Goal: Find specific page/section: Find specific page/section

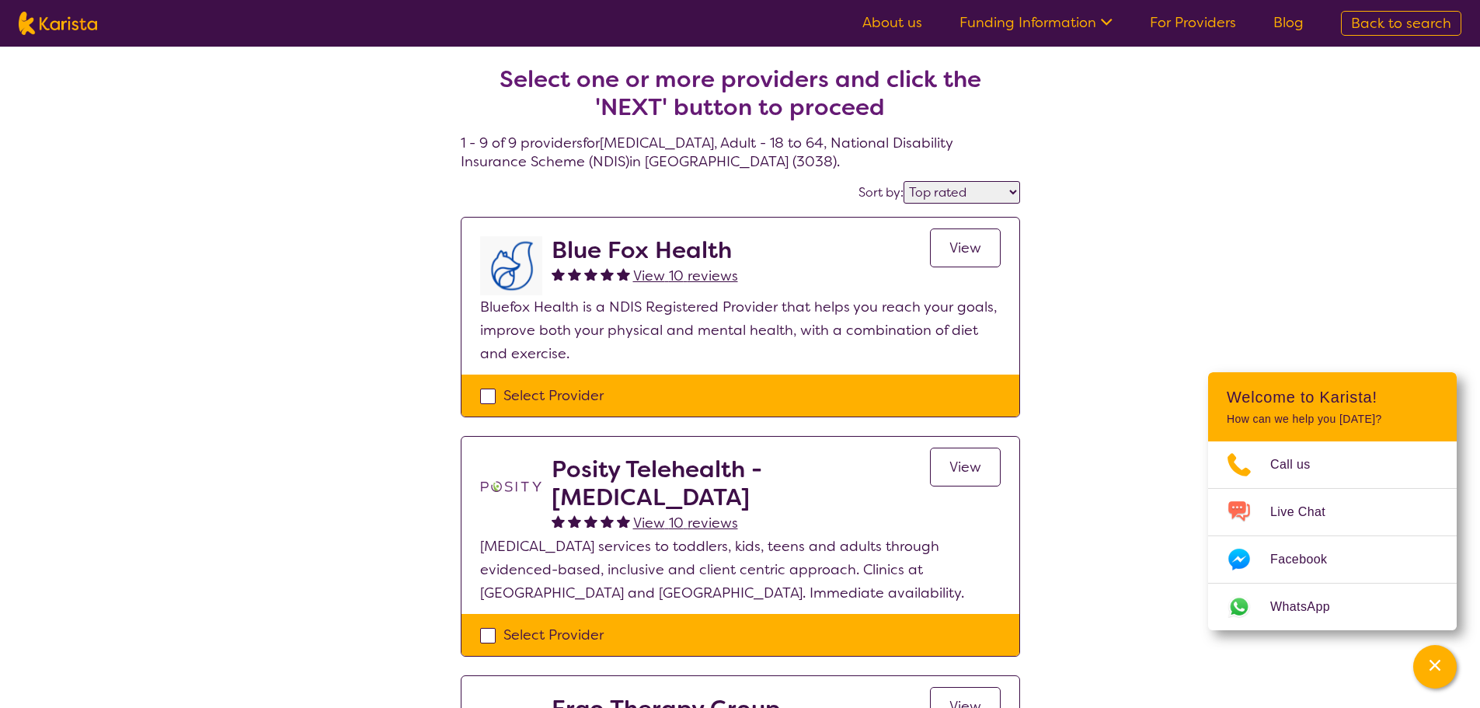
select select "by_score"
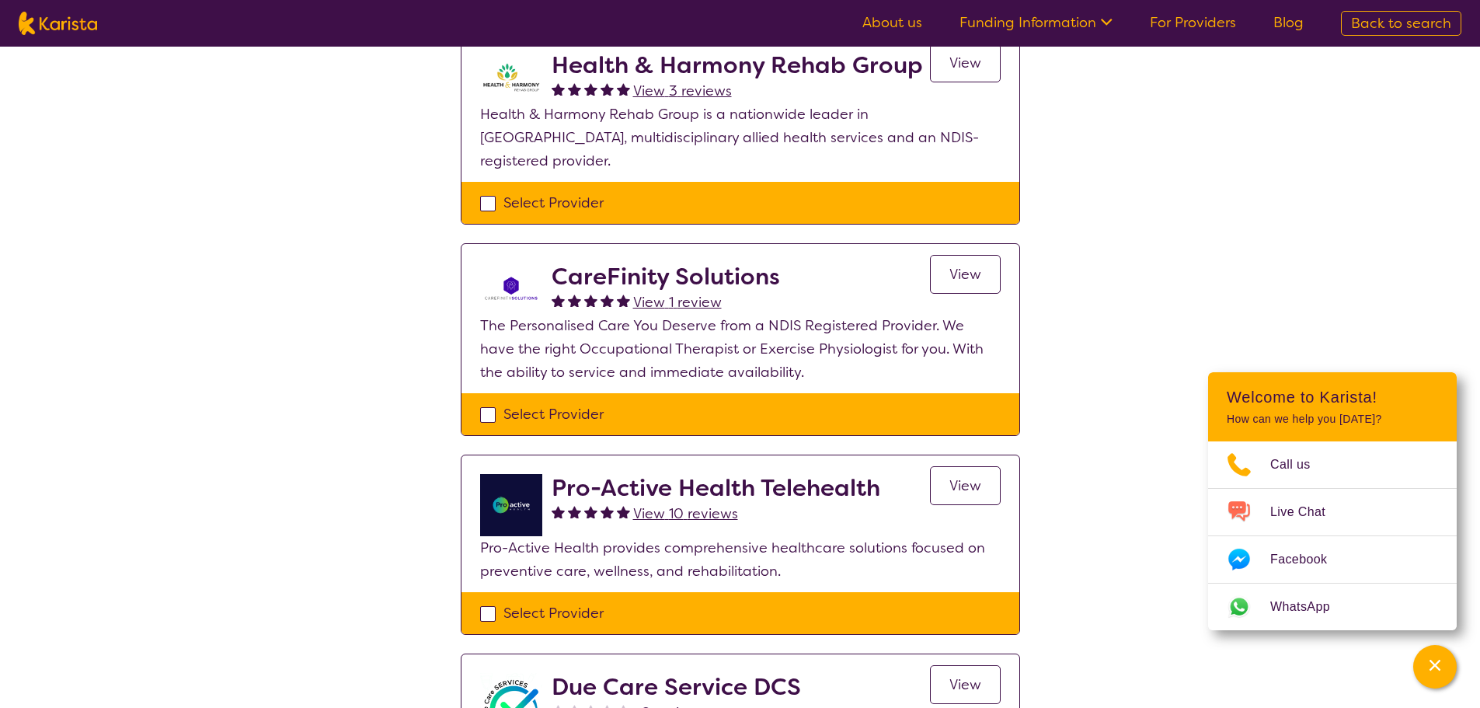
click at [68, 14] on img at bounding box center [58, 23] width 78 height 23
select select "[MEDICAL_DATA]"
select select "AD"
select select "NDIS"
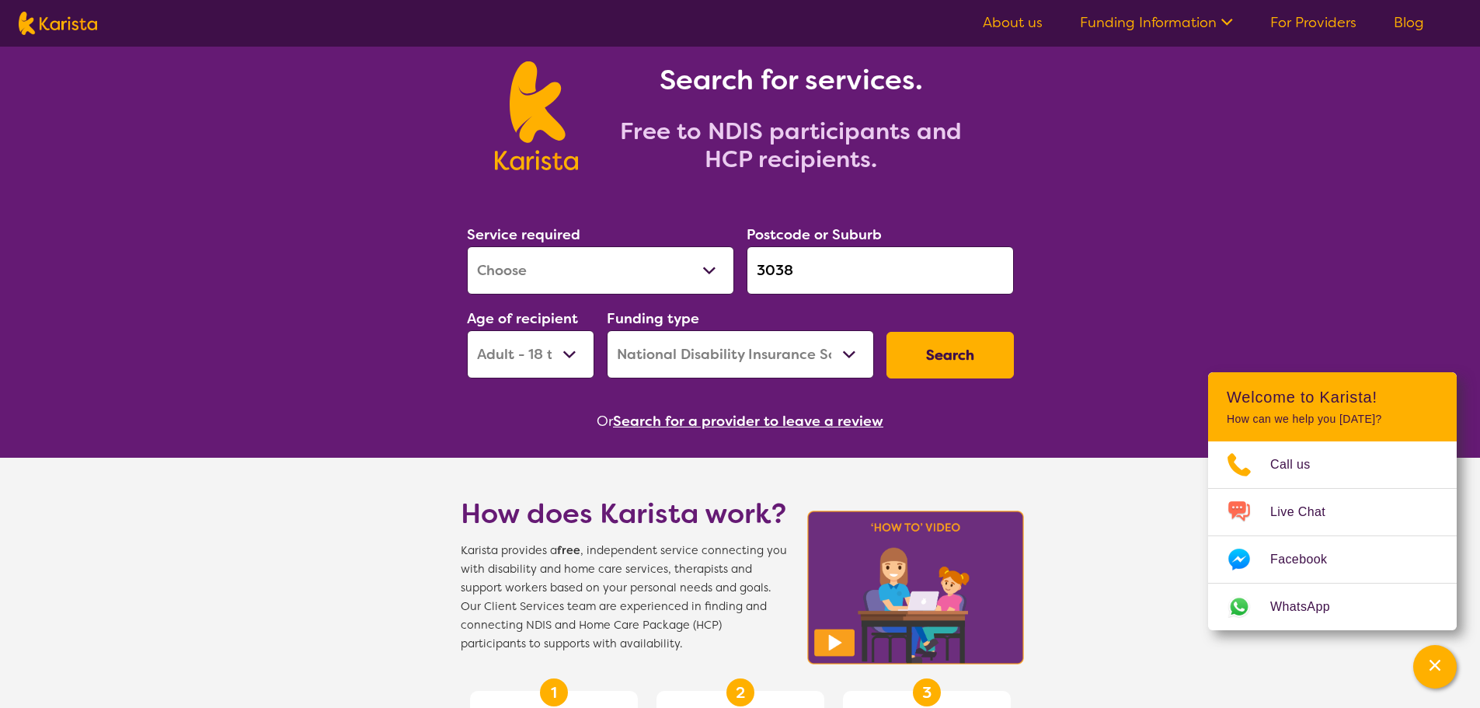
scroll to position [23, 0]
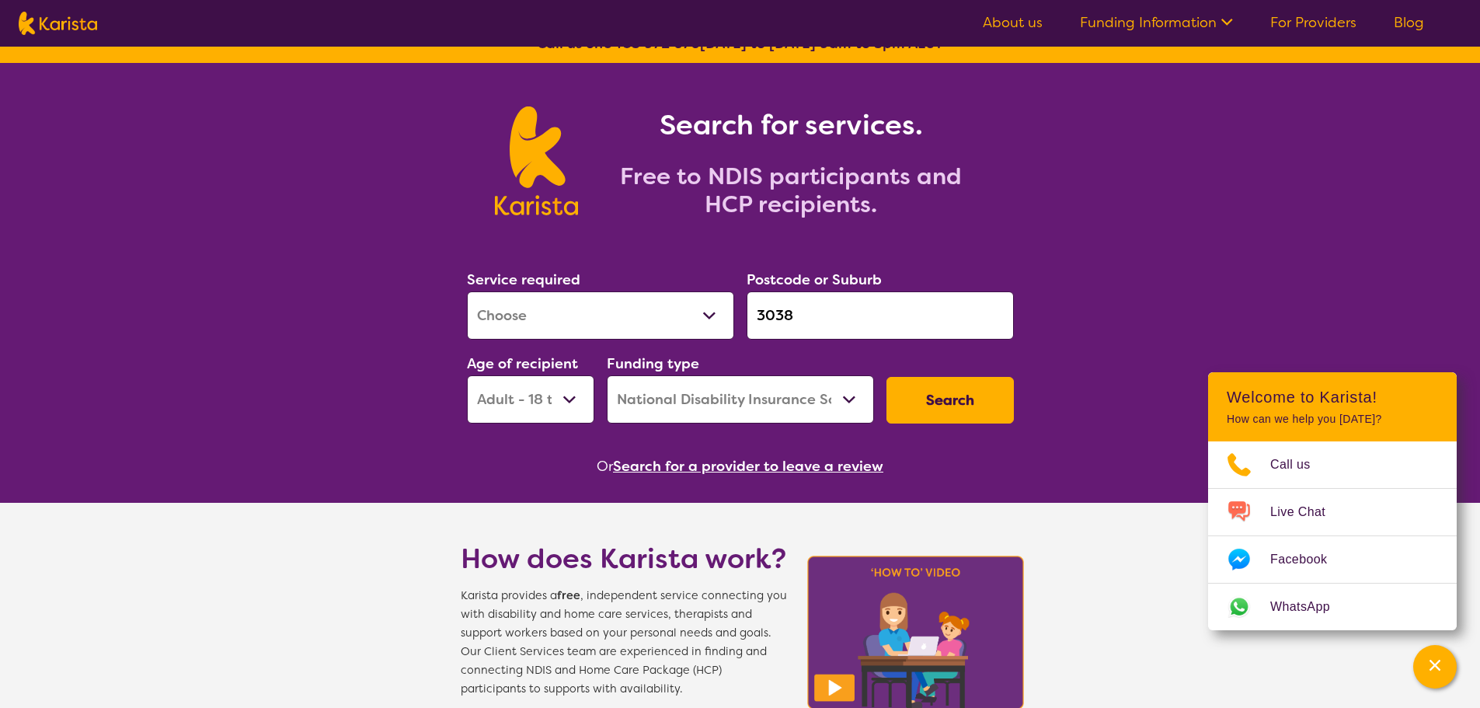
click at [638, 315] on select "Allied Health Assistant Assessment ([MEDICAL_DATA] or [MEDICAL_DATA]) Behaviour…" at bounding box center [600, 315] width 267 height 48
click at [467, 291] on select "Allied Health Assistant Assessment ([MEDICAL_DATA] or [MEDICAL_DATA]) Behaviour…" at bounding box center [600, 315] width 267 height 48
click at [594, 313] on select "Allied Health Assistant Assessment ([MEDICAL_DATA] or [MEDICAL_DATA]) Behaviour…" at bounding box center [600, 315] width 267 height 48
select select "Counselling"
click at [467, 291] on select "Allied Health Assistant Assessment ([MEDICAL_DATA] or [MEDICAL_DATA]) Behaviour…" at bounding box center [600, 315] width 267 height 48
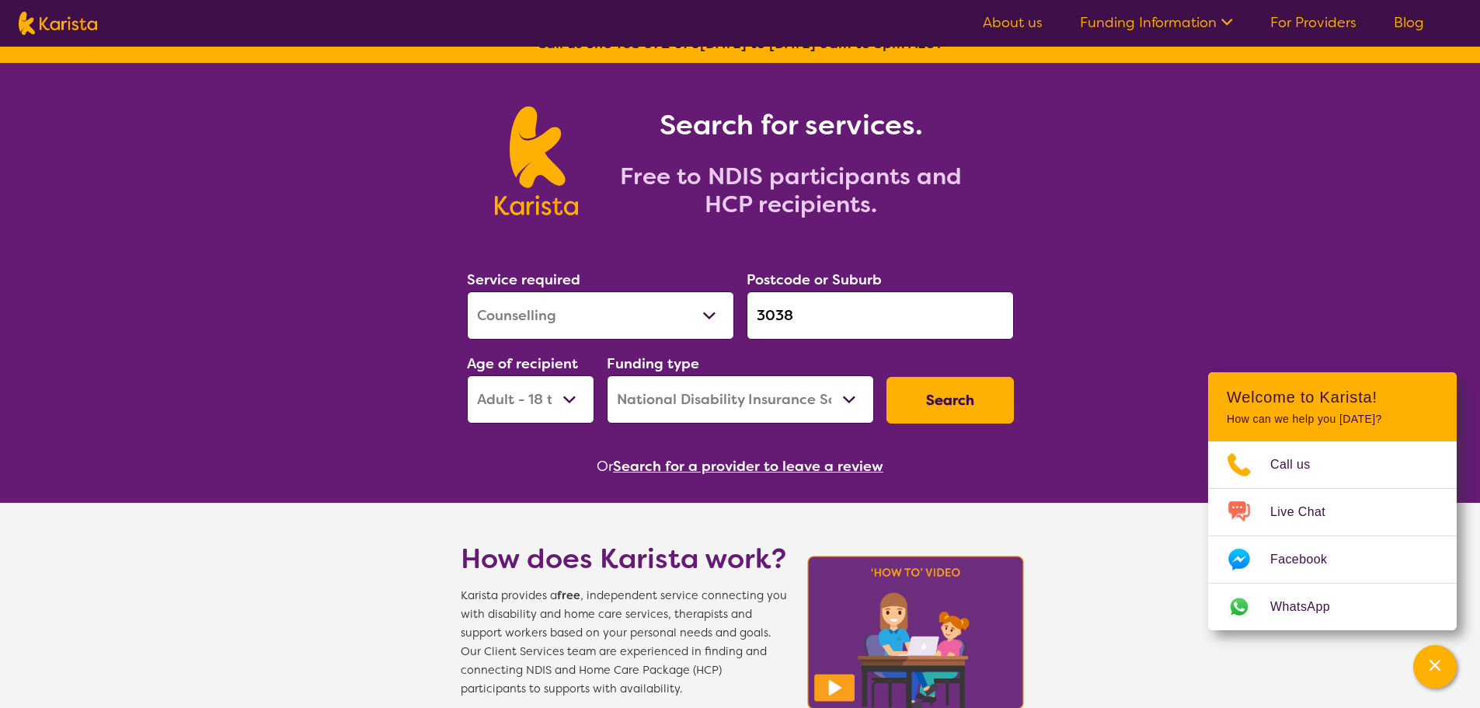
click at [927, 398] on button "Search" at bounding box center [949, 400] width 127 height 47
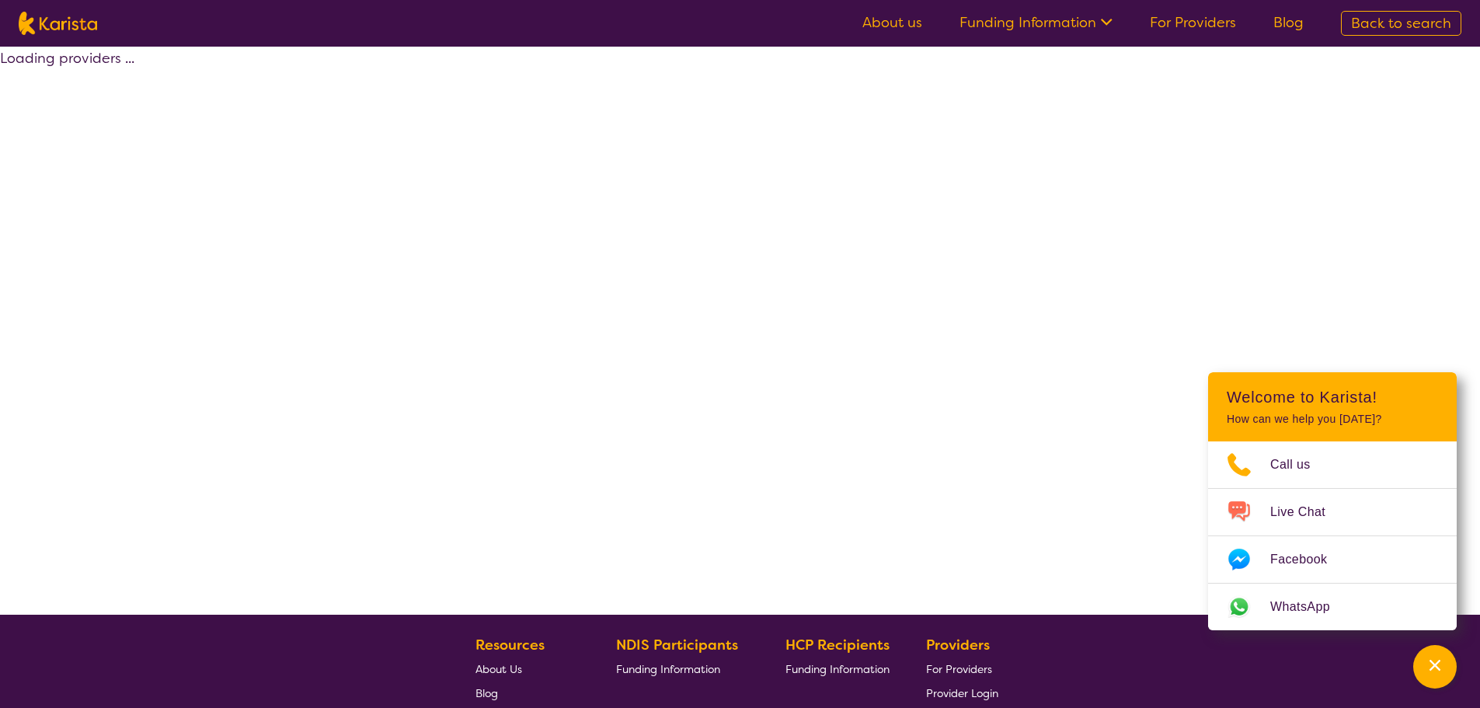
select select "by_score"
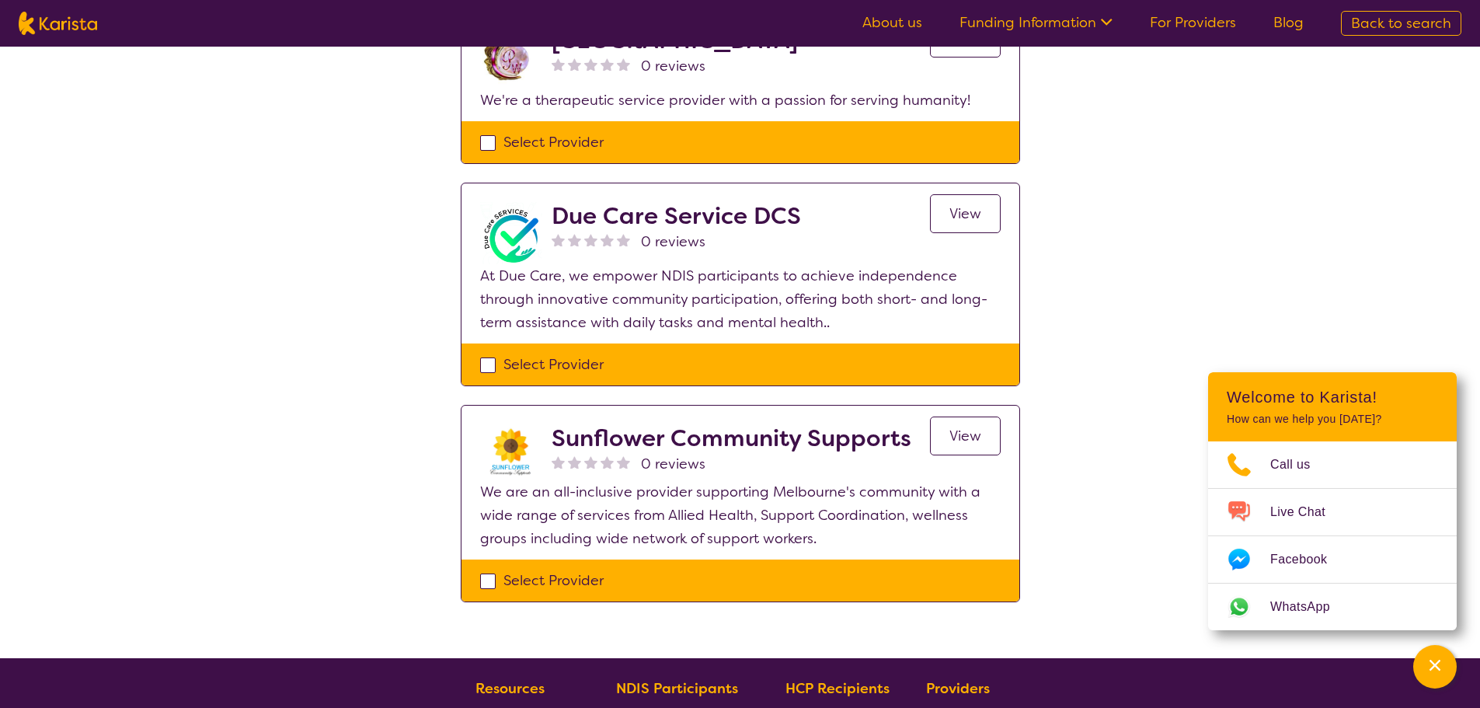
scroll to position [1389, 0]
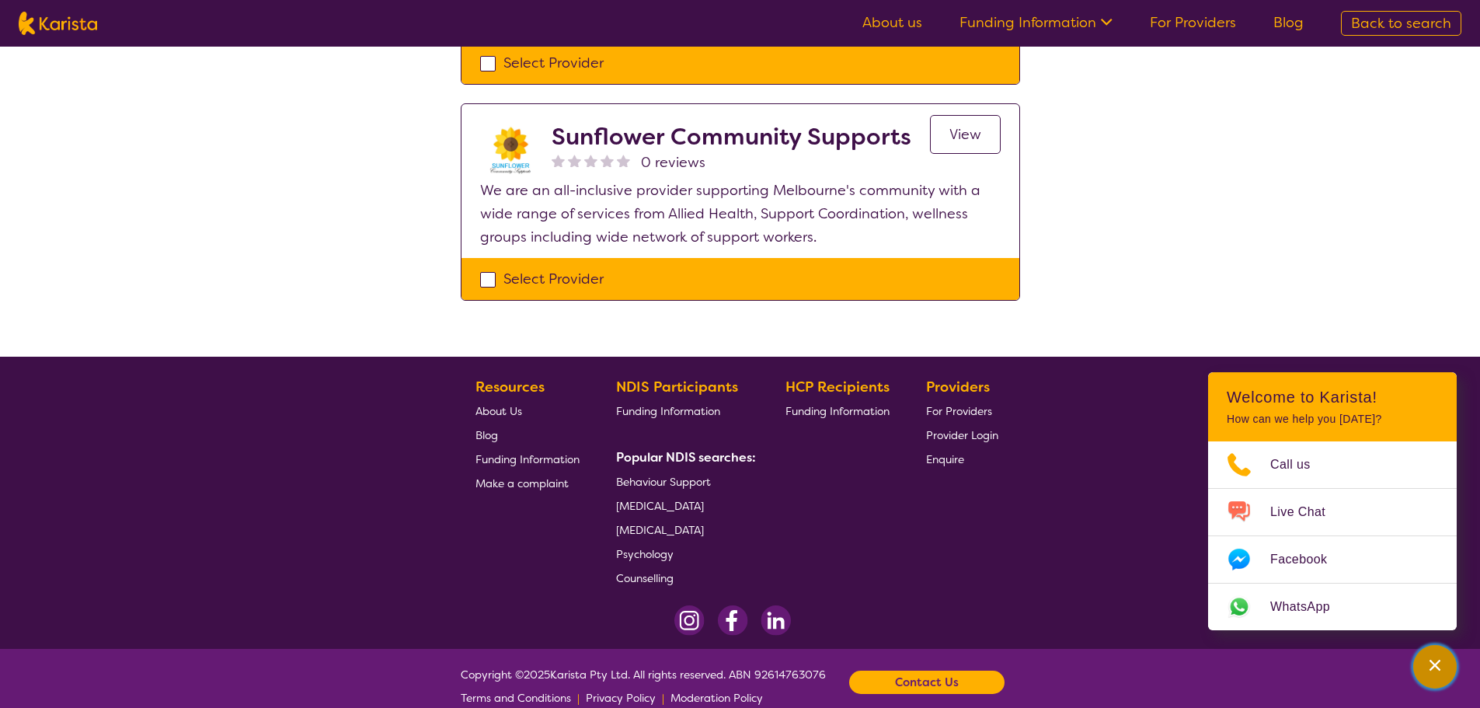
click at [1433, 670] on icon "Channel Menu" at bounding box center [1435, 665] width 16 height 16
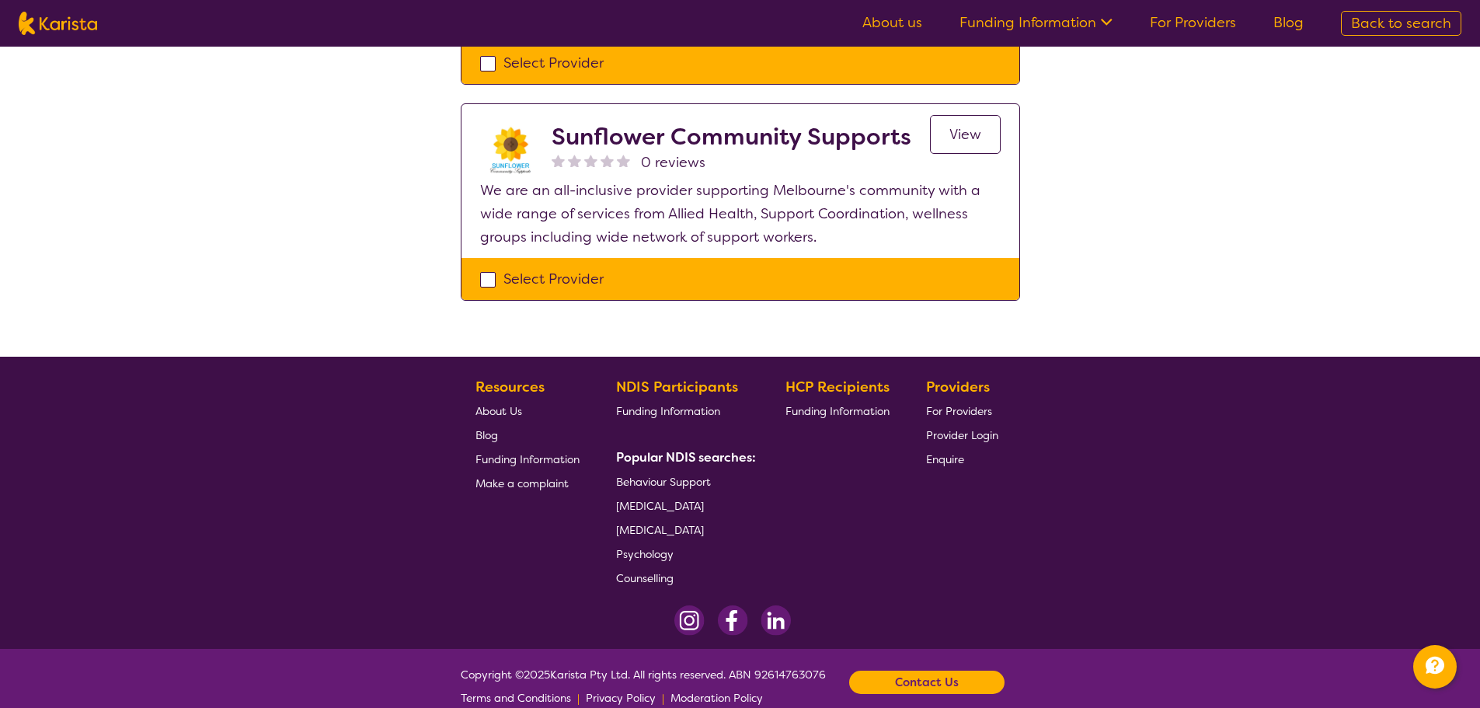
click at [70, 32] on img at bounding box center [58, 23] width 78 height 23
select select "Counselling"
select select "AD"
select select "NDIS"
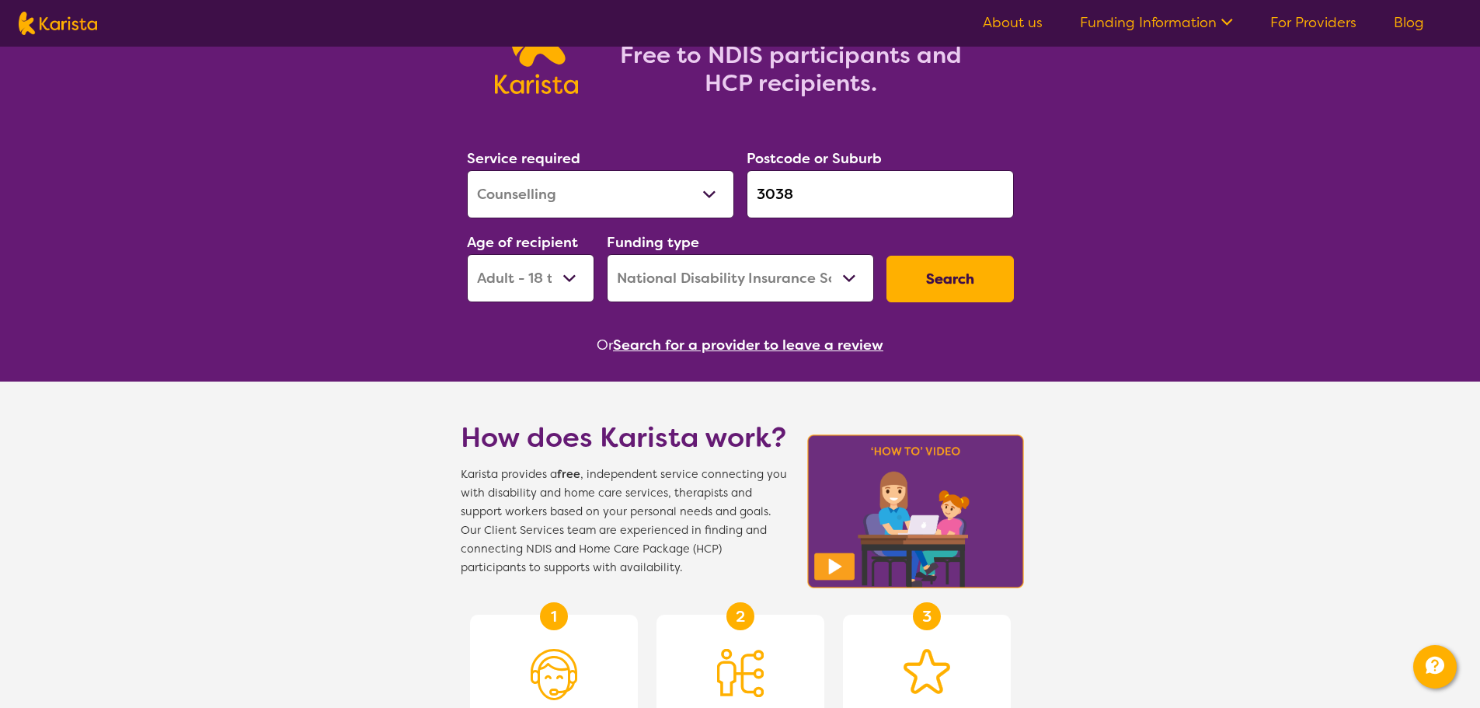
scroll to position [135, 0]
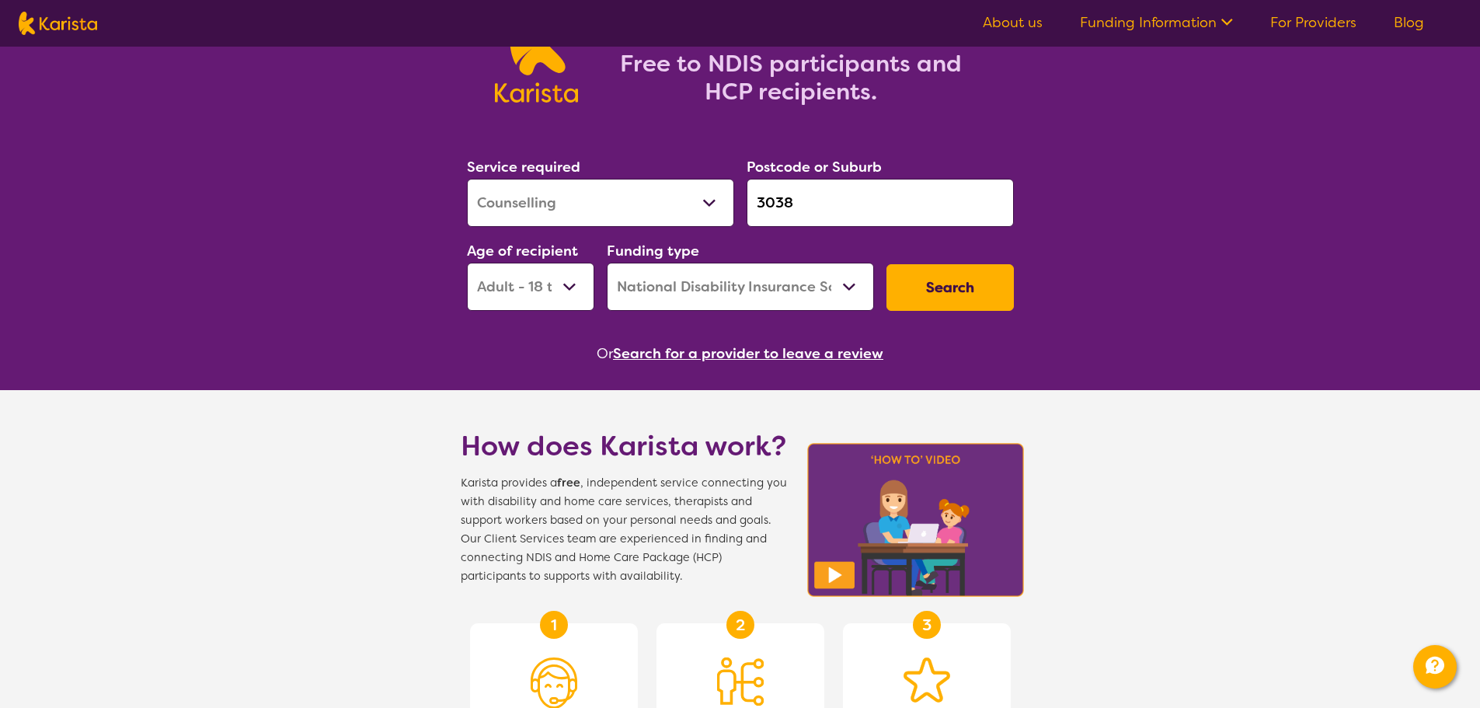
click at [727, 346] on button "Search for a provider to leave a review" at bounding box center [748, 353] width 270 height 23
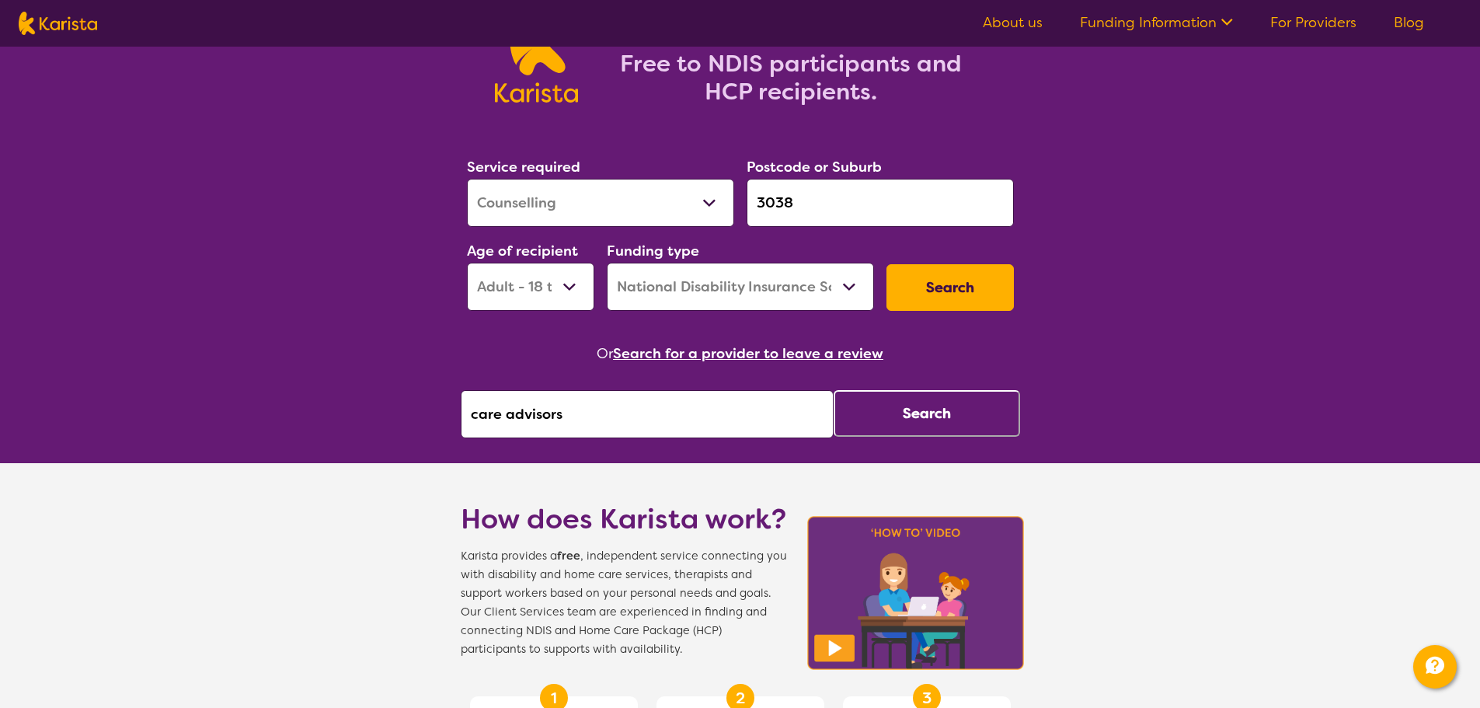
drag, startPoint x: 686, startPoint y: 412, endPoint x: 377, endPoint y: 403, distance: 309.2
click at [377, 403] on div "Search for services. Free to NDIS participants and HCP recipients. Service requ…" at bounding box center [740, 683] width 1480 height 1466
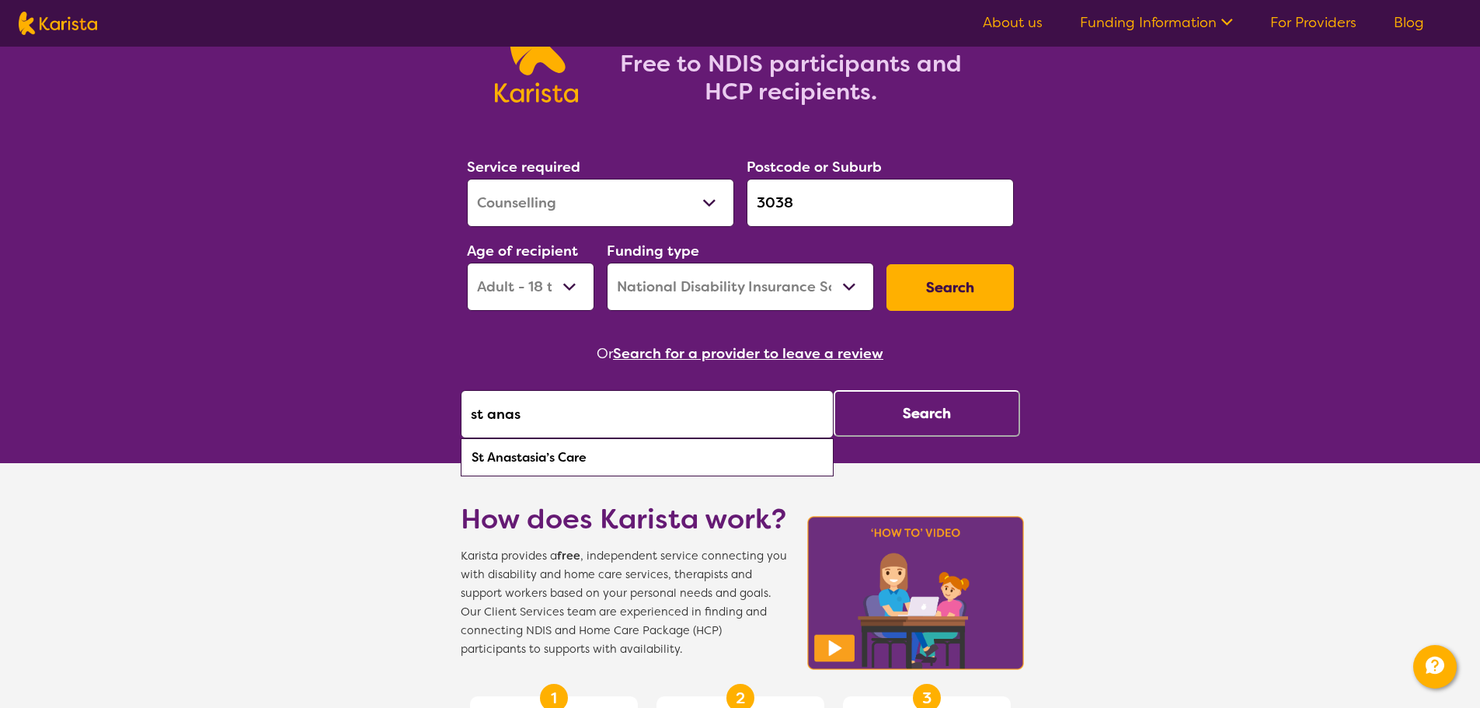
click at [580, 450] on div "St Anastasia’s Care" at bounding box center [646, 458] width 357 height 30
type input "St Anastasia’s Care"
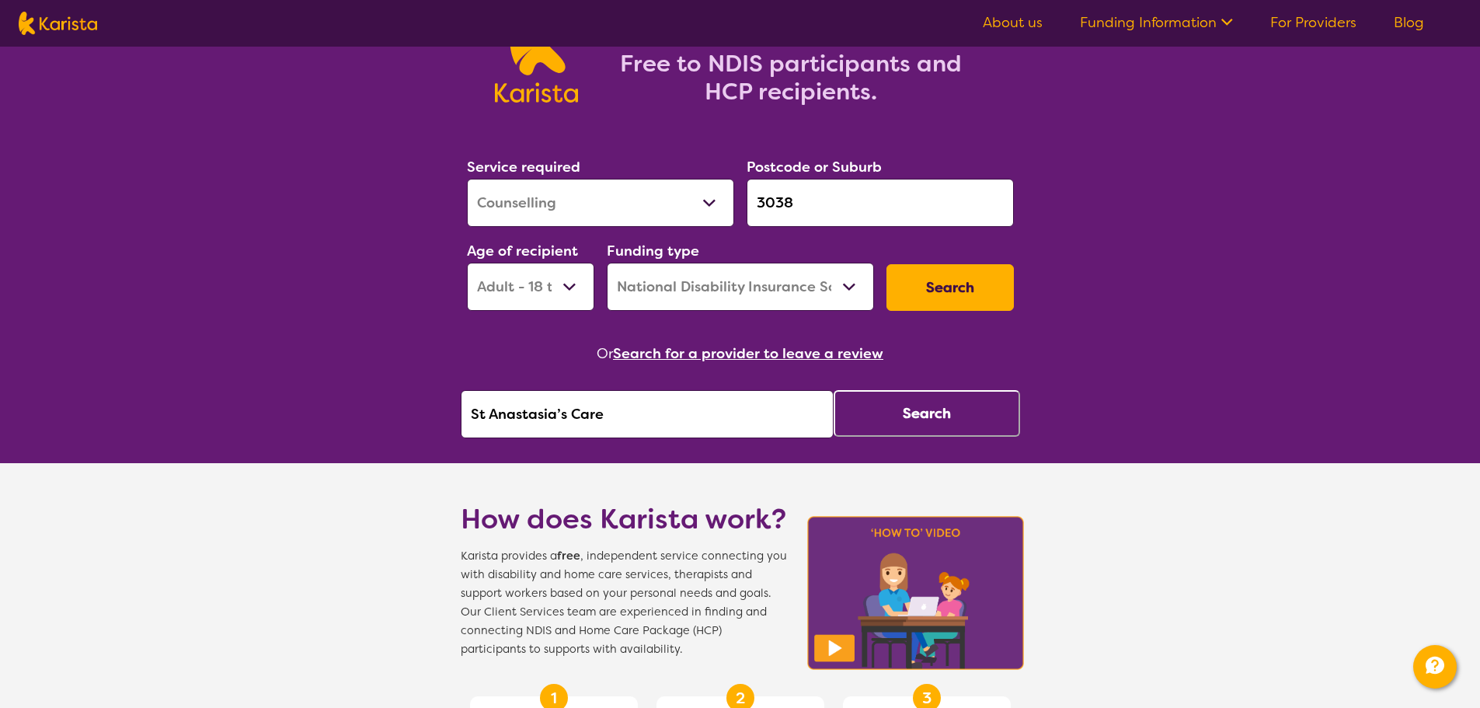
click at [940, 404] on button "Search" at bounding box center [926, 413] width 186 height 47
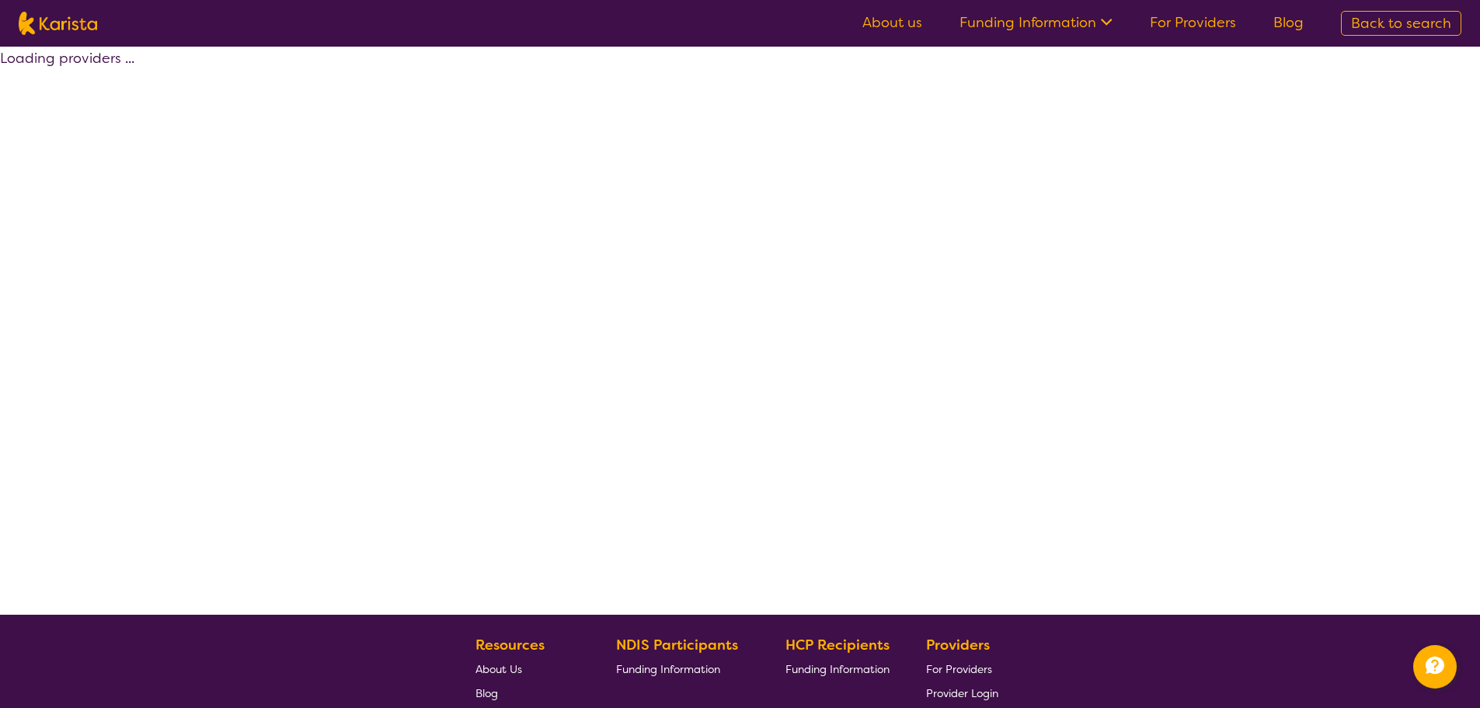
select select "by_score"
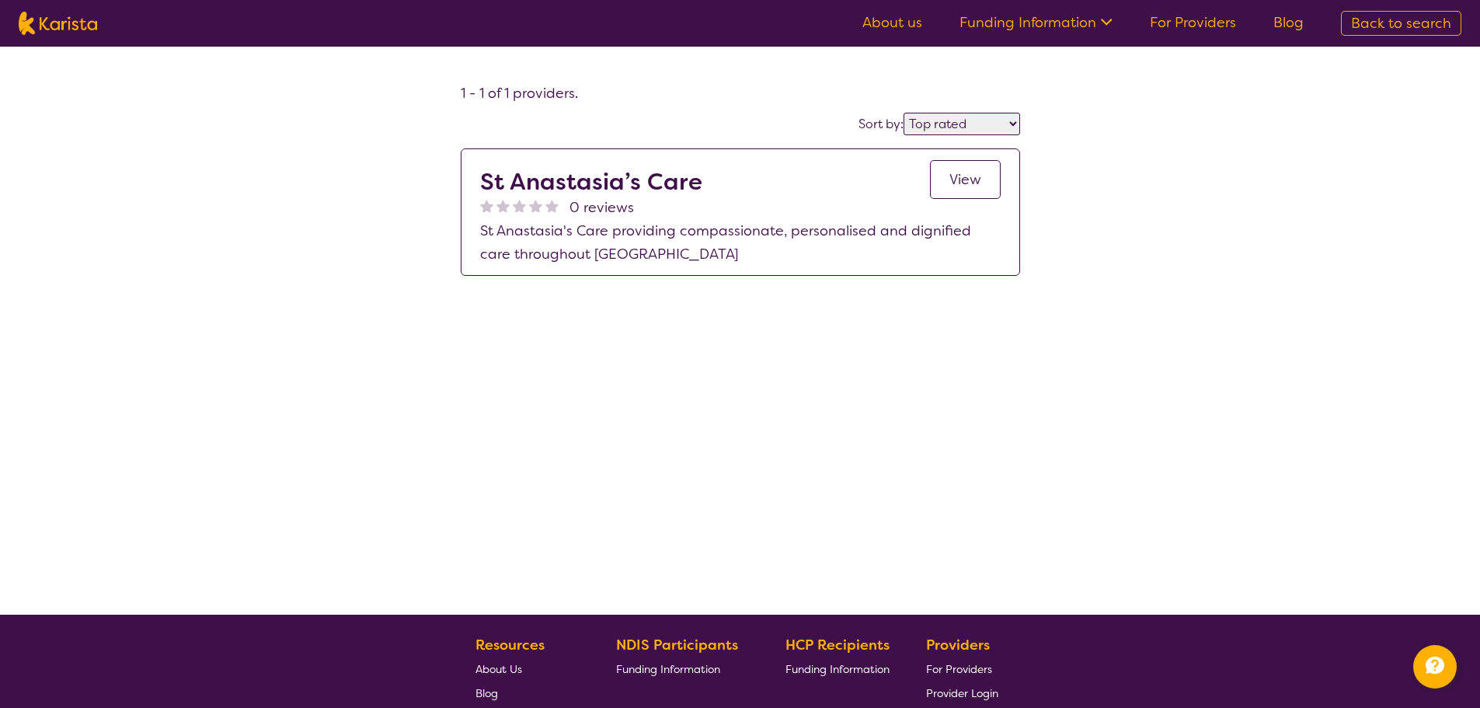
click at [958, 180] on span "View" at bounding box center [965, 179] width 32 height 19
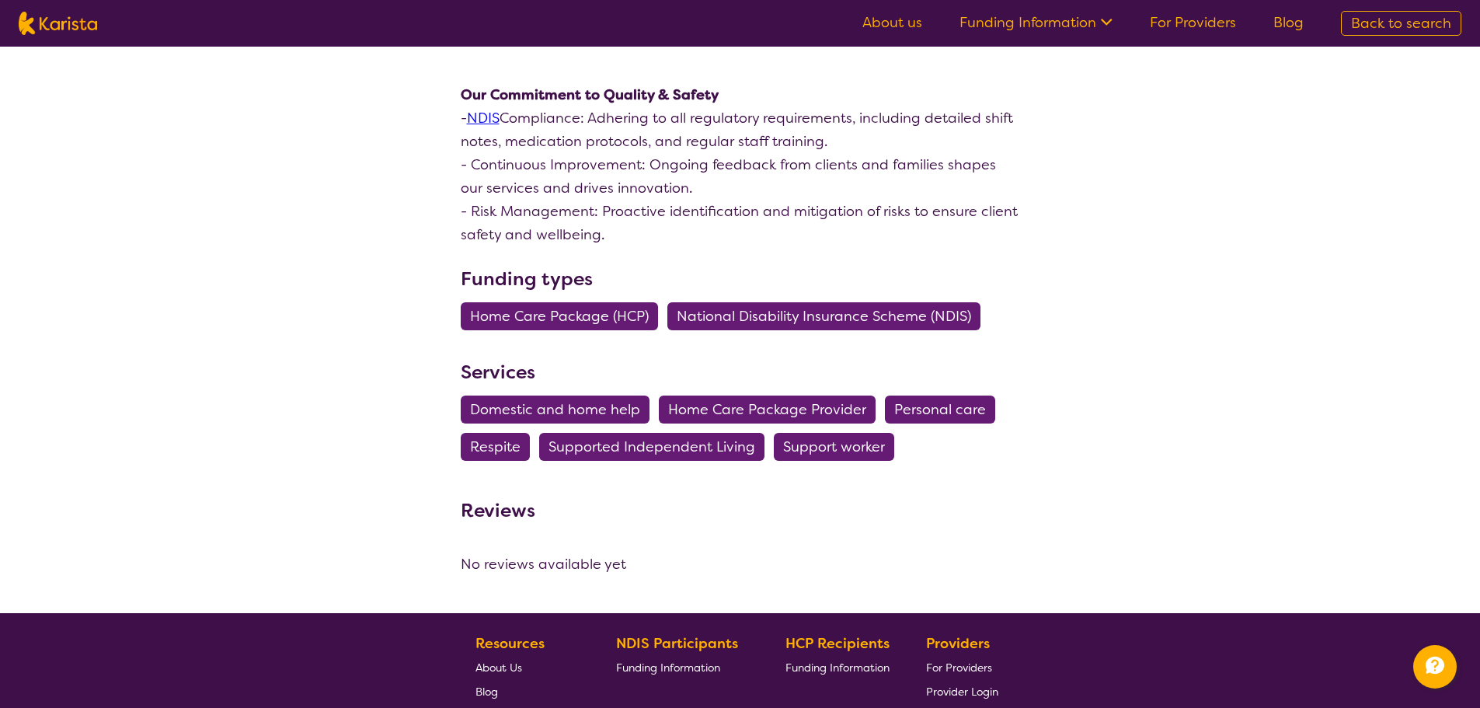
scroll to position [3573, 0]
